Goal: Find specific page/section: Find specific page/section

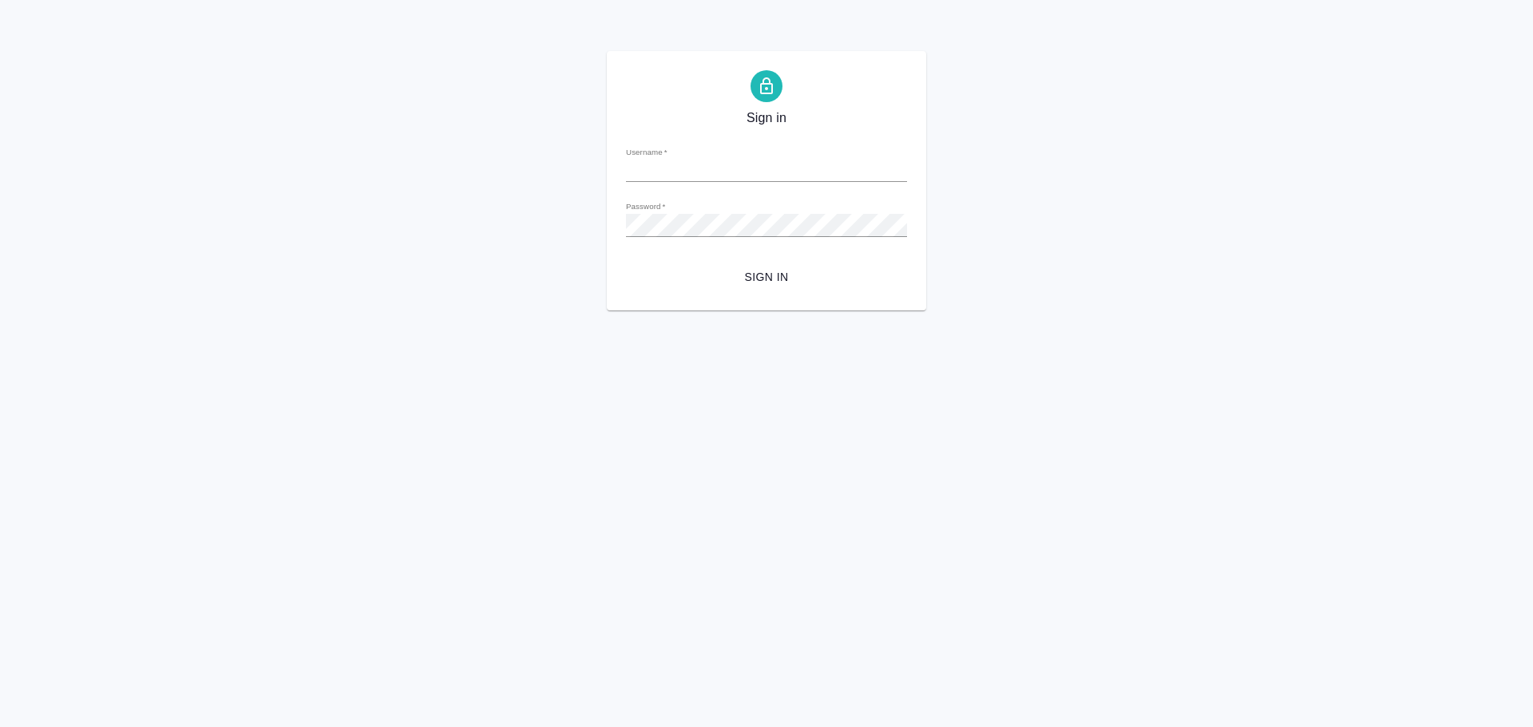
type input "[EMAIL_ADDRESS][DOMAIN_NAME]"
click at [754, 275] on span "Sign in" at bounding box center [766, 277] width 255 height 20
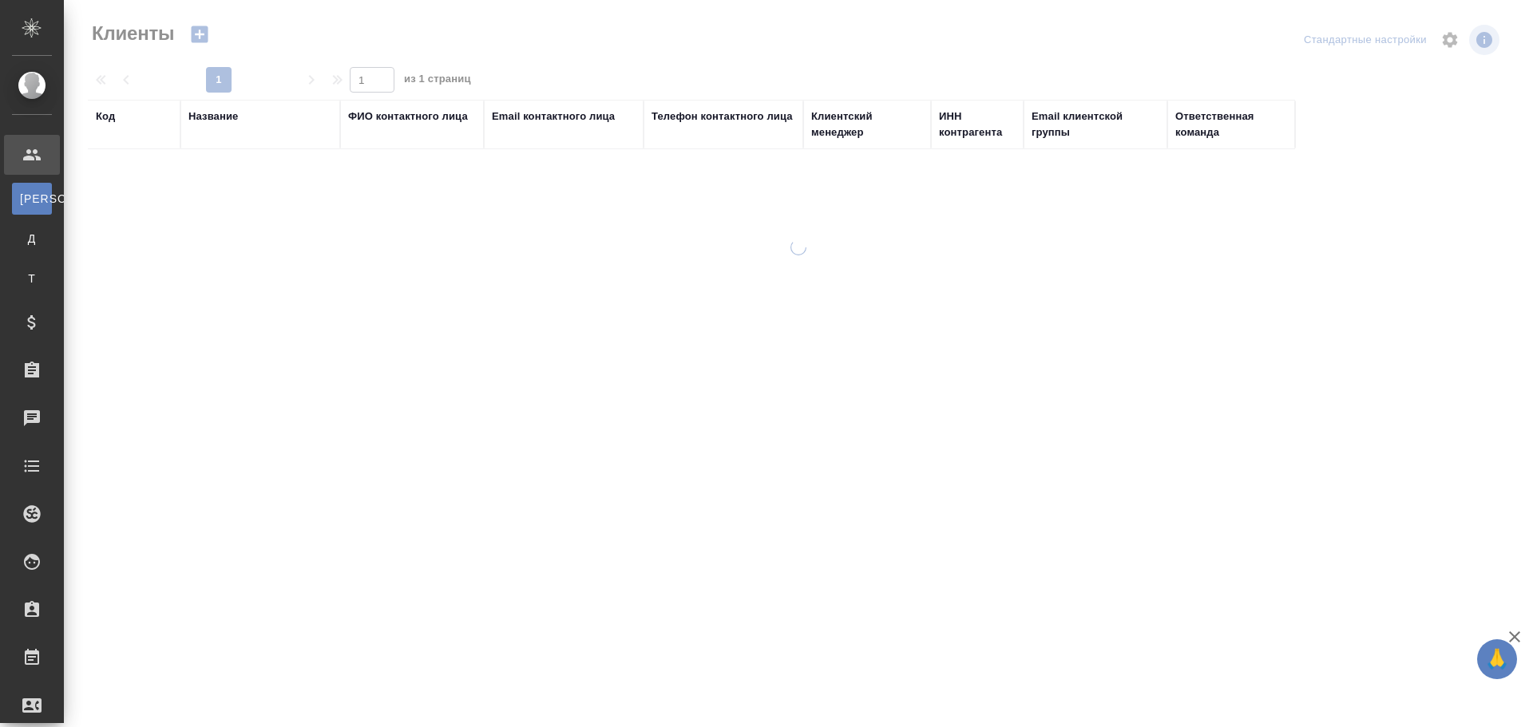
select select "RU"
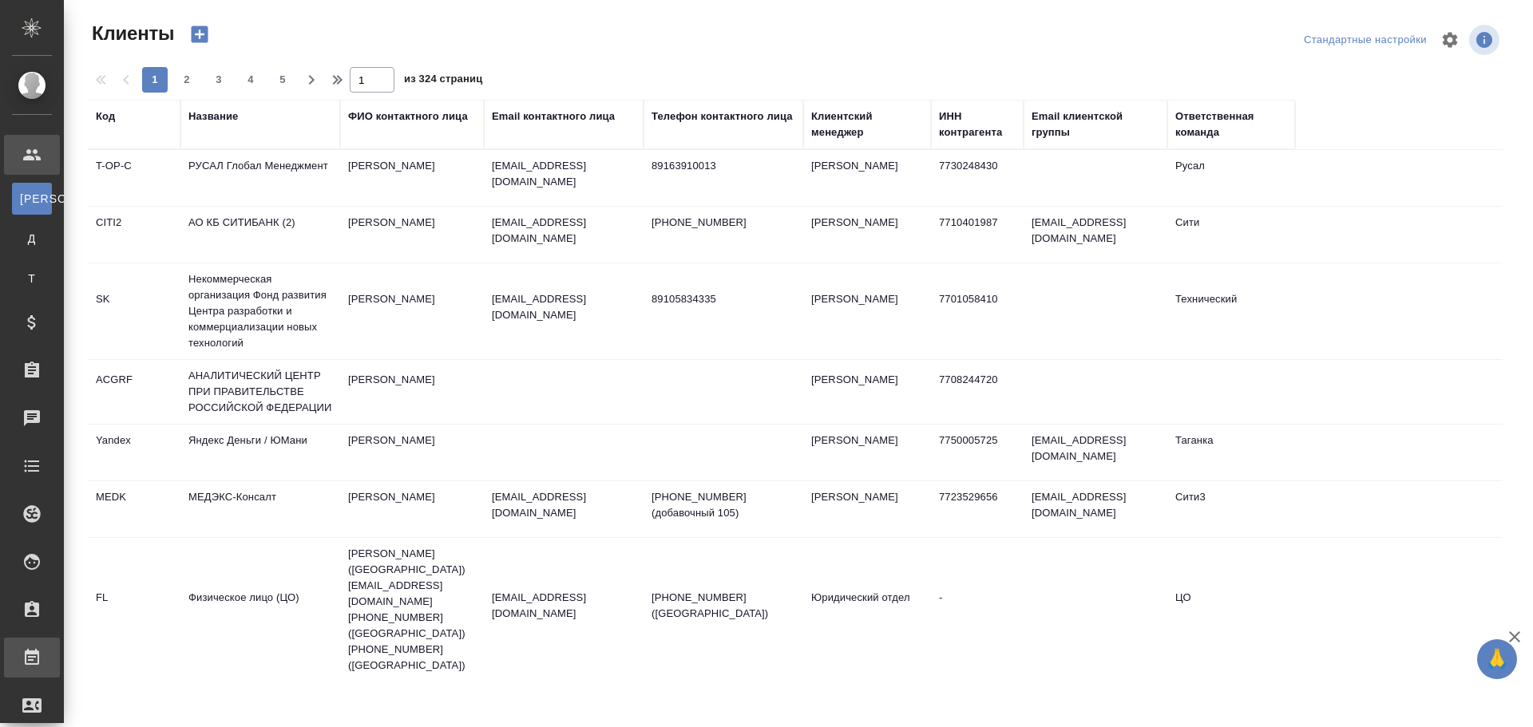
click at [32, 665] on div "Работы" at bounding box center [12, 658] width 40 height 24
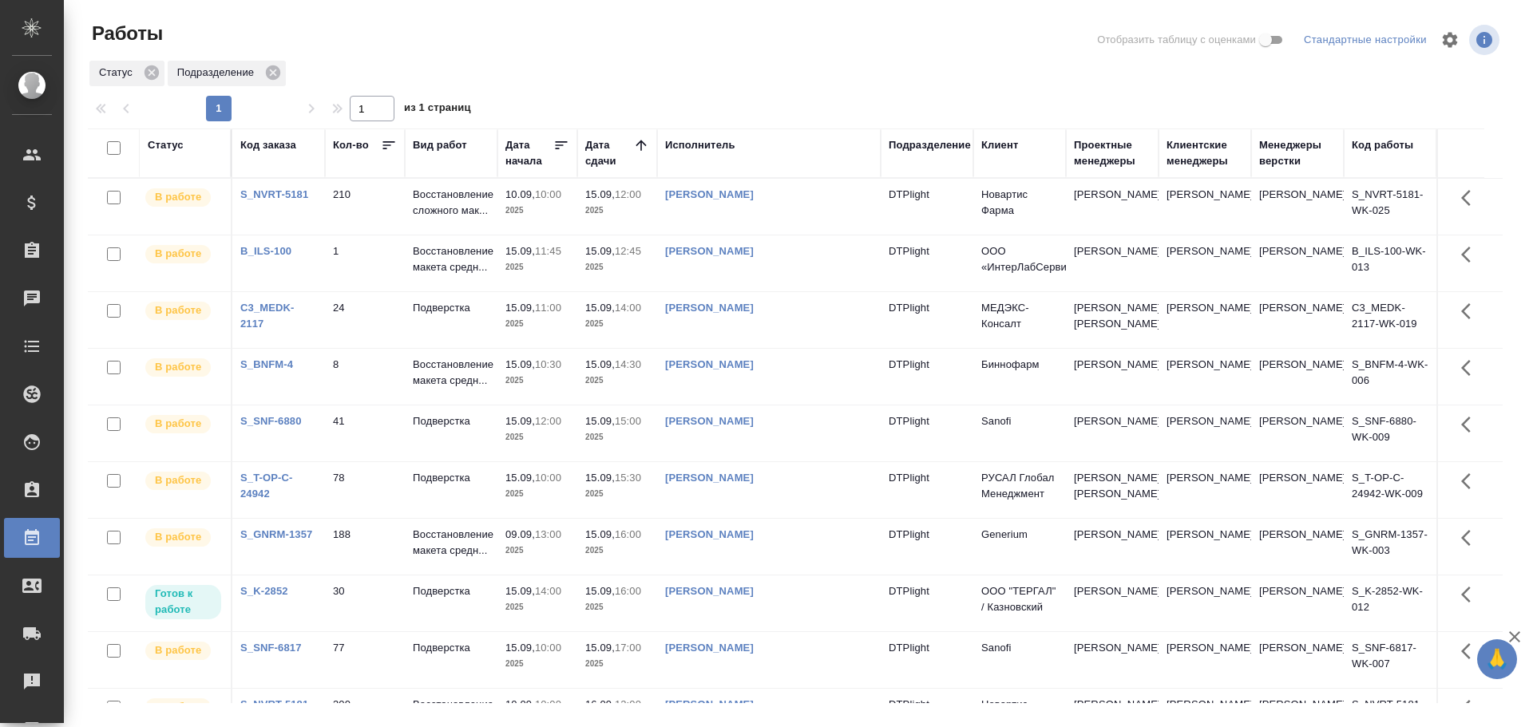
click at [935, 144] on div "Подразделение" at bounding box center [929, 145] width 82 height 16
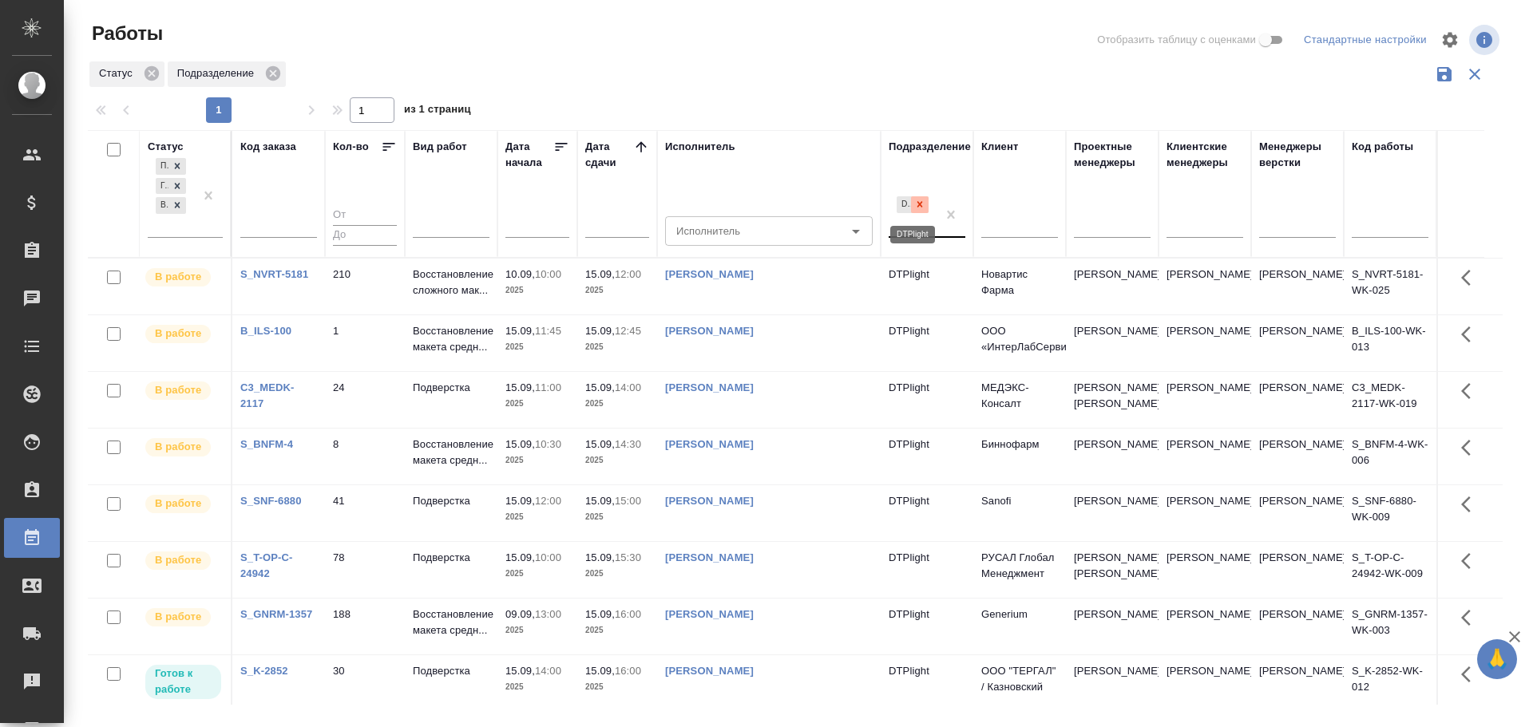
click at [919, 207] on icon at bounding box center [919, 204] width 11 height 11
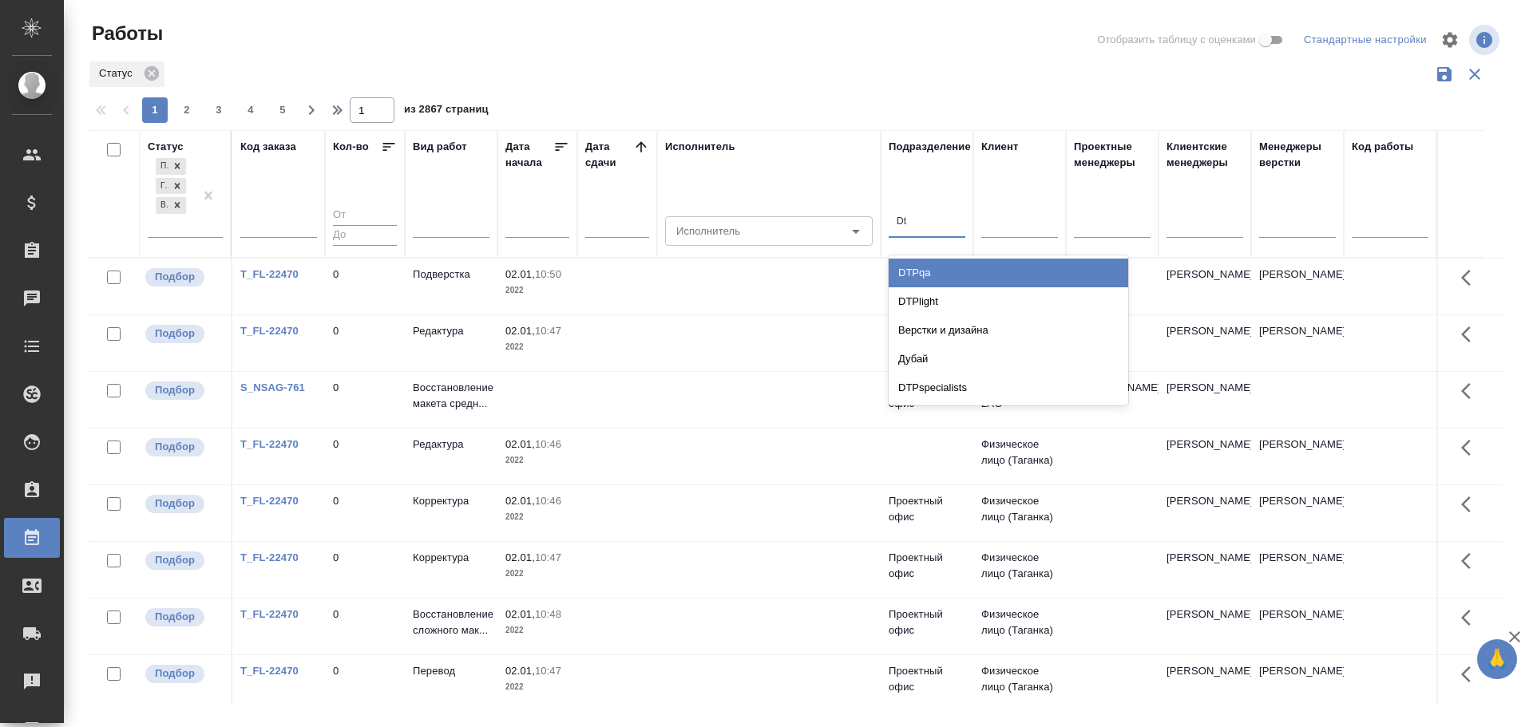
type input "Dtp"
click at [930, 271] on div "DTPqa" at bounding box center [1007, 273] width 239 height 29
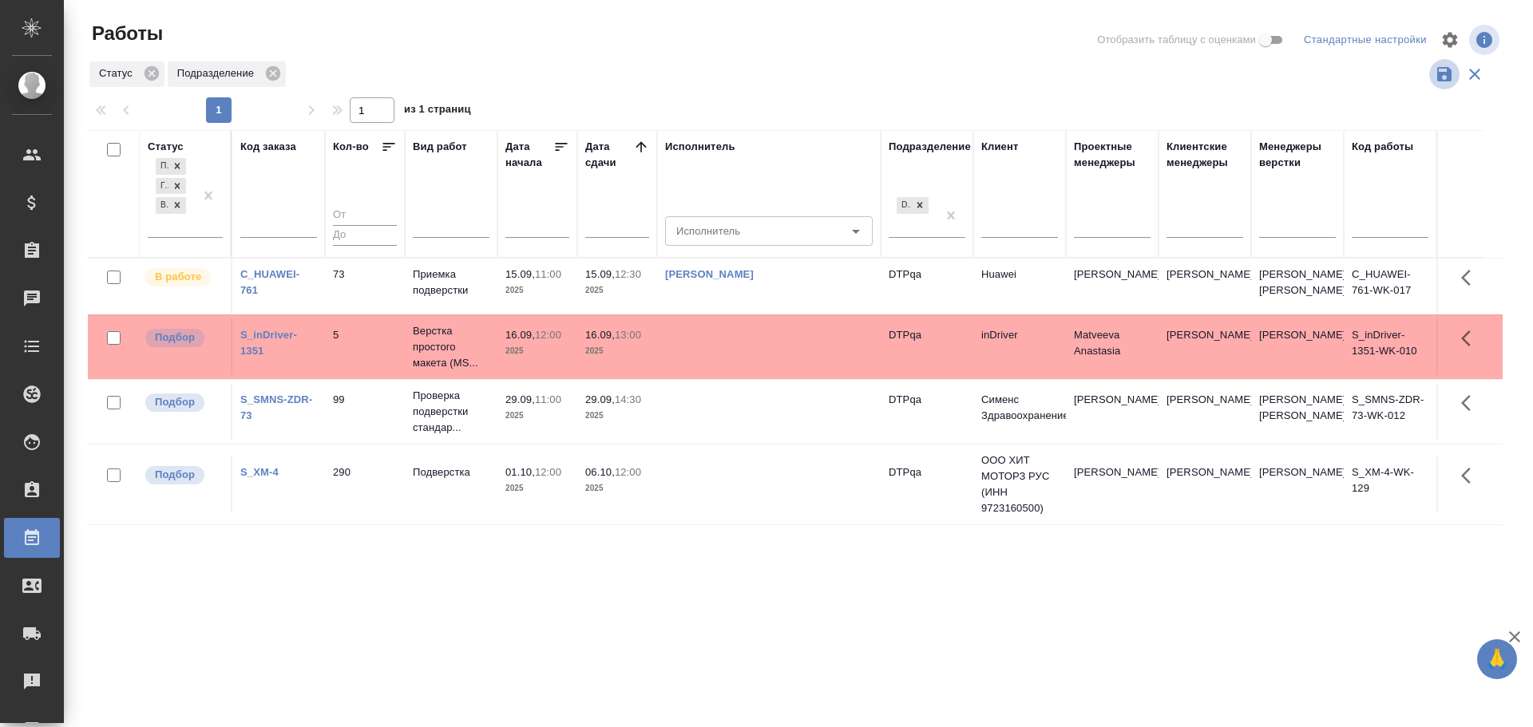
click at [1450, 77] on icon "button" at bounding box center [1444, 74] width 14 height 14
